Goal: Use online tool/utility: Utilize a website feature to perform a specific function

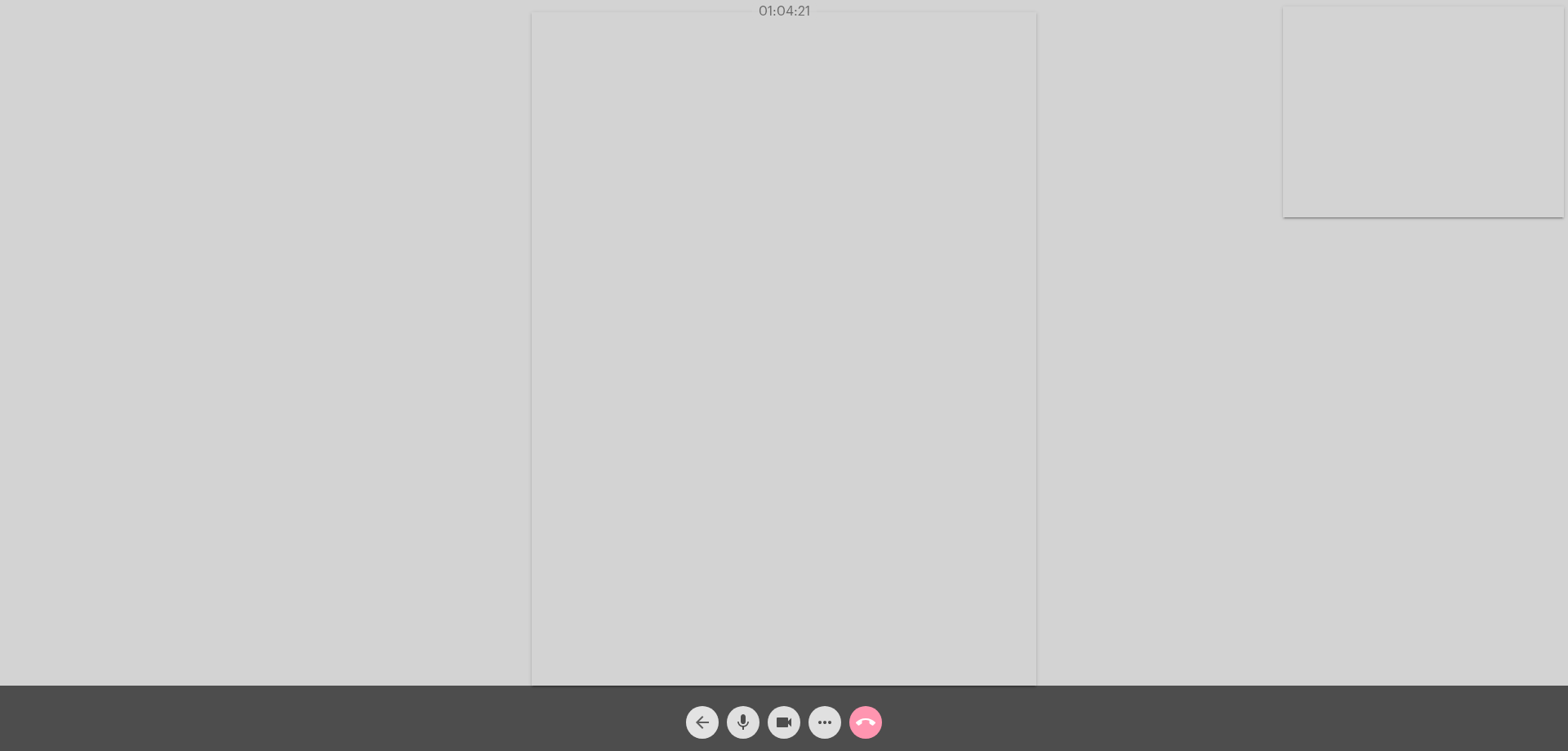
click at [702, 715] on mat-icon "arrow_back" at bounding box center [702, 722] width 20 height 20
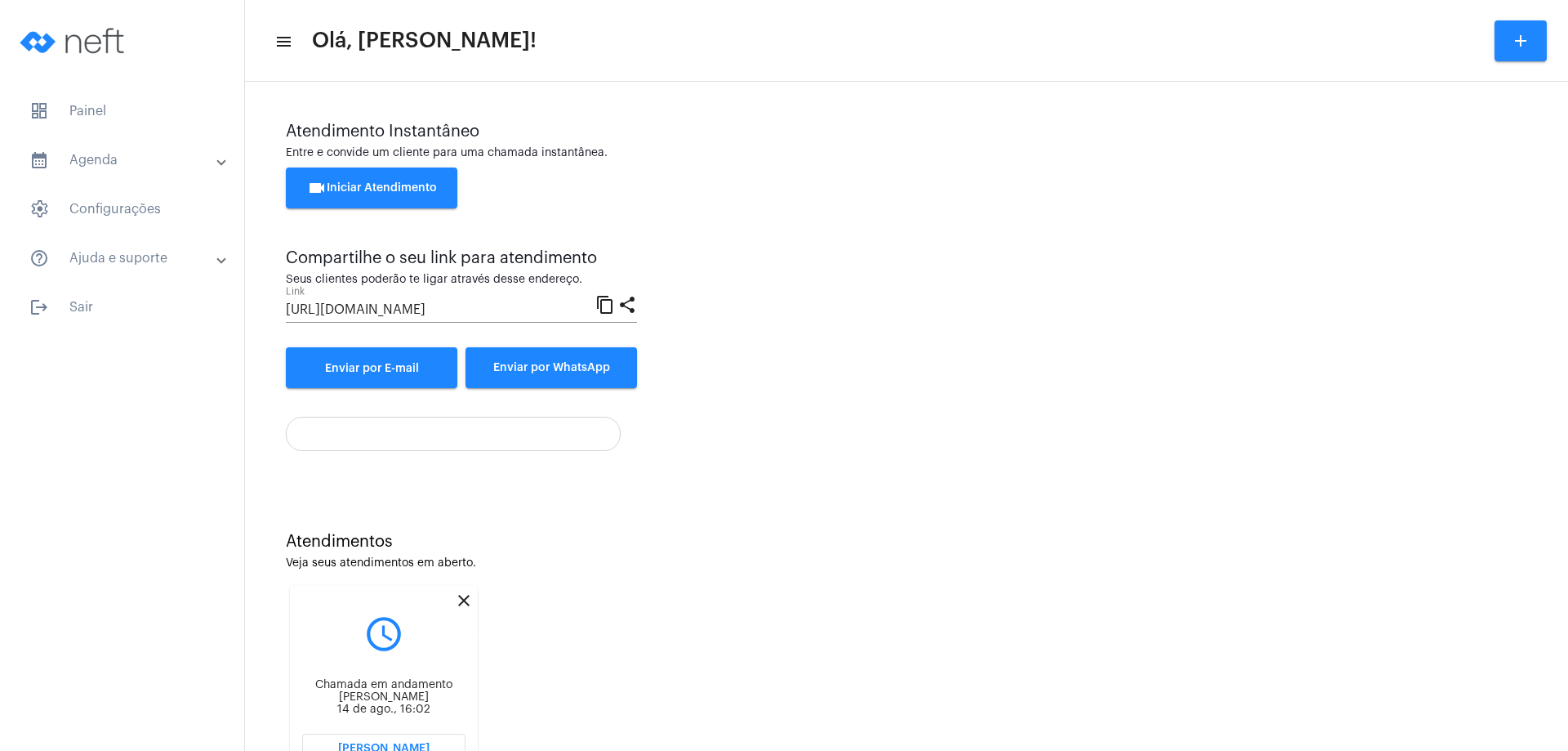
click at [462, 598] on mat-icon "close" at bounding box center [464, 600] width 20 height 20
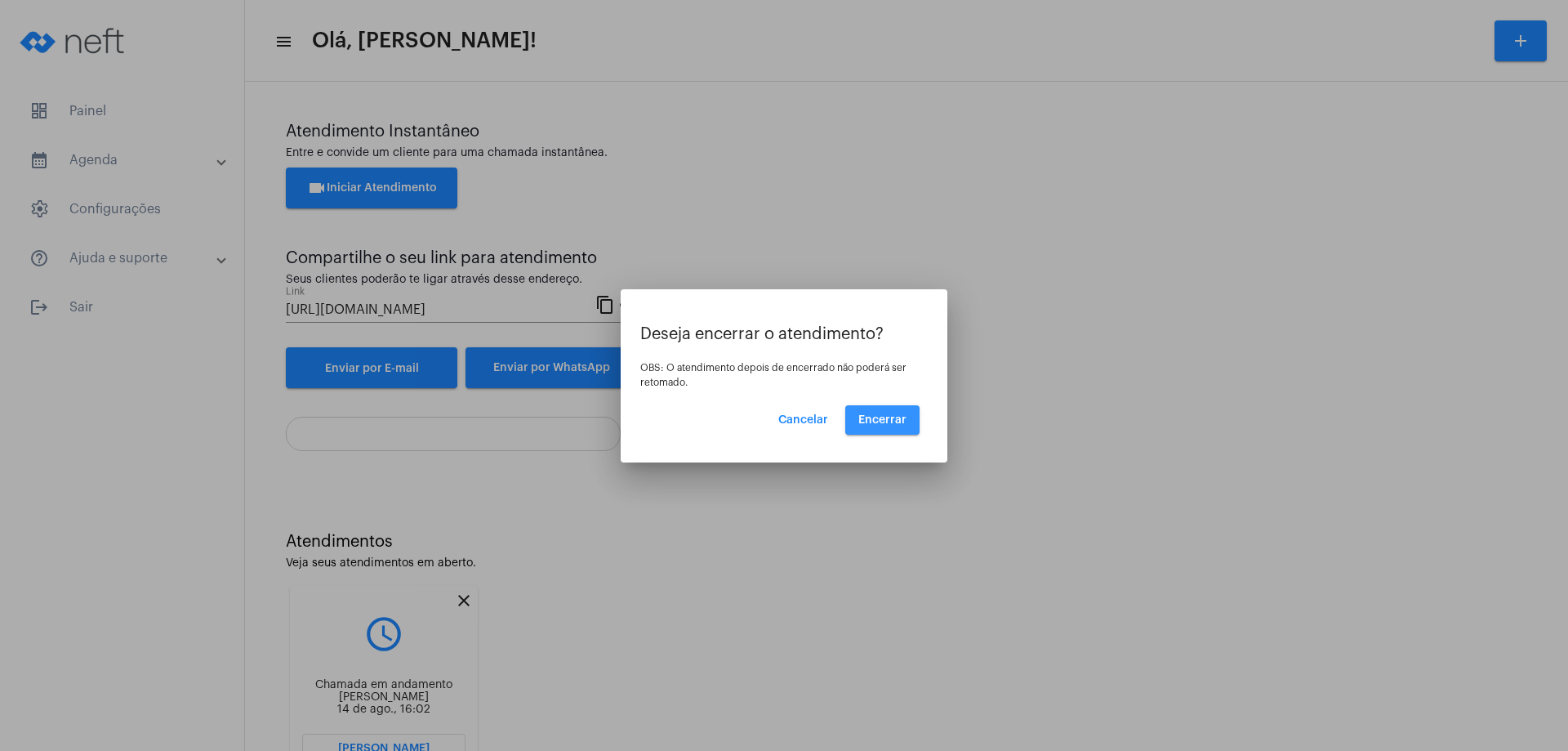
click at [887, 423] on span "Encerrar" at bounding box center [883, 420] width 48 height 12
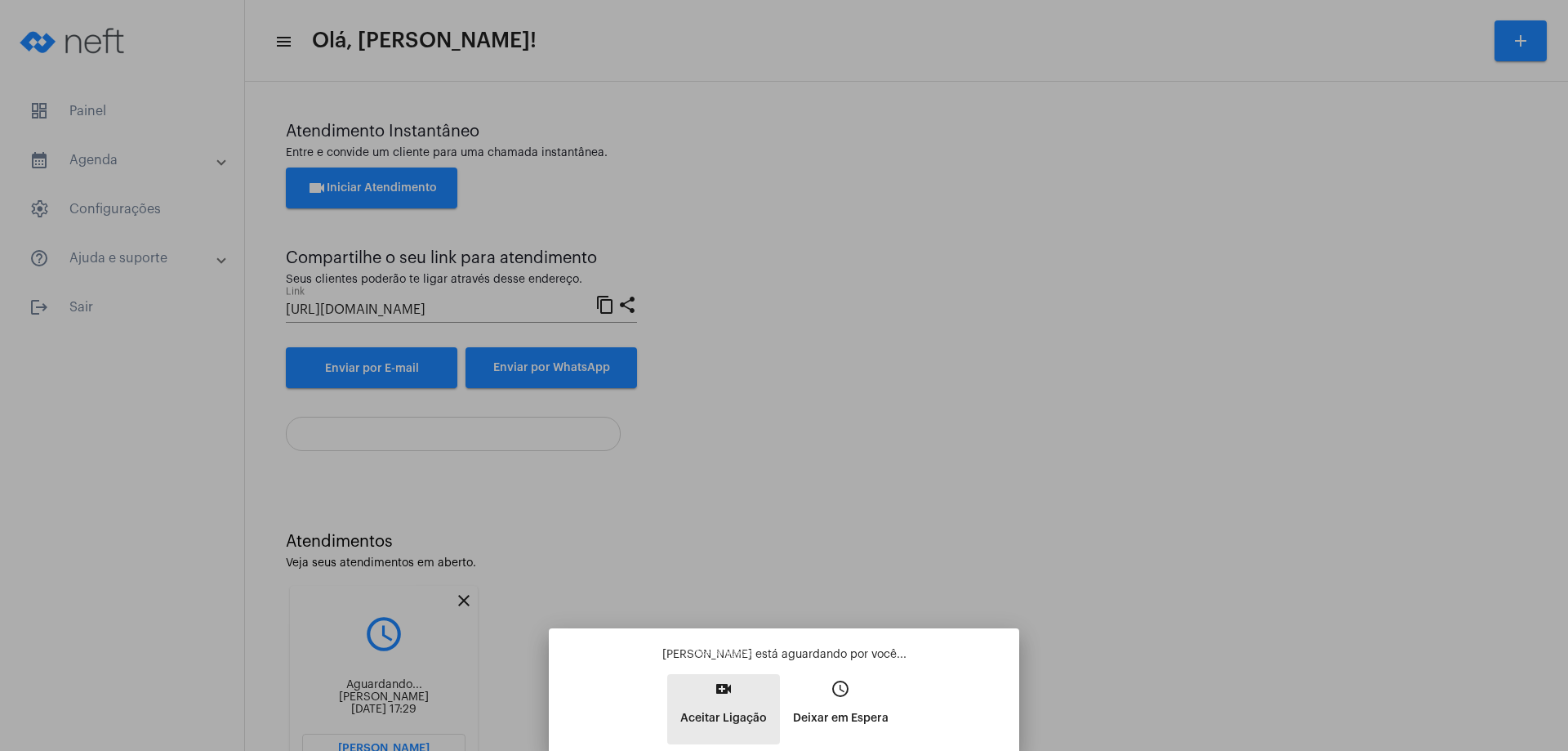
click at [728, 682] on mat-icon "video_call" at bounding box center [724, 689] width 20 height 20
